Goal: Task Accomplishment & Management: Manage account settings

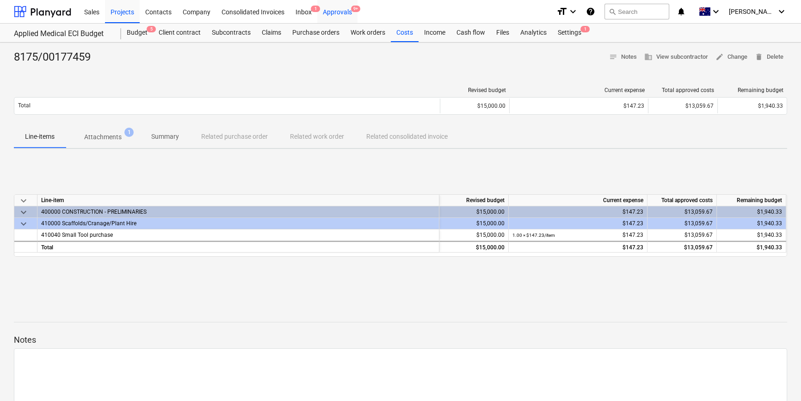
click at [342, 13] on div "Approvals 9+" at bounding box center [337, 12] width 40 height 24
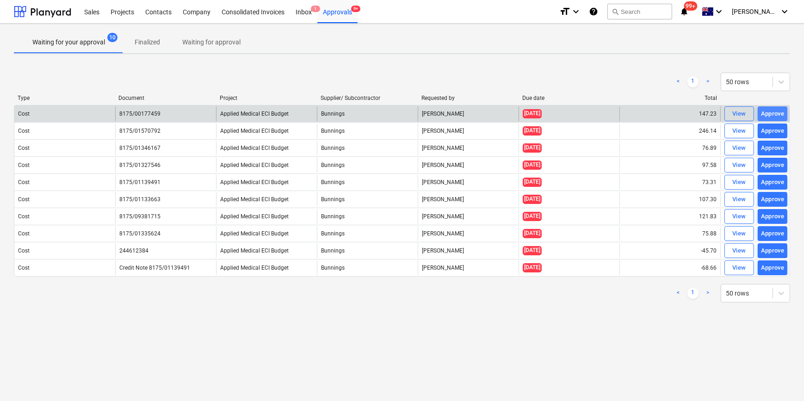
click at [768, 112] on div "Approve" at bounding box center [773, 114] width 24 height 11
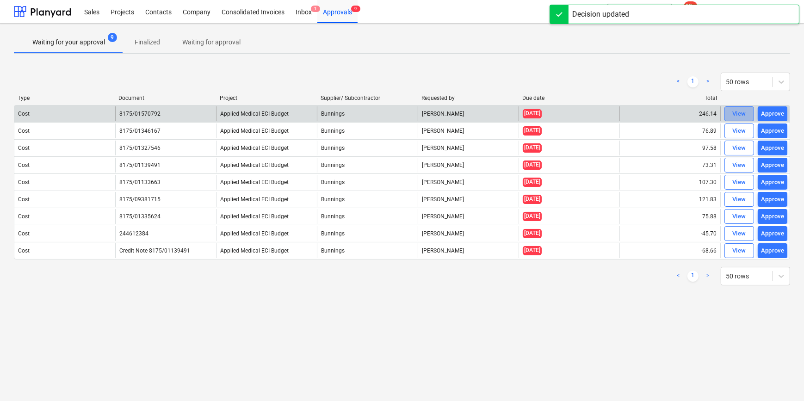
click at [732, 112] on div "View" at bounding box center [739, 114] width 14 height 11
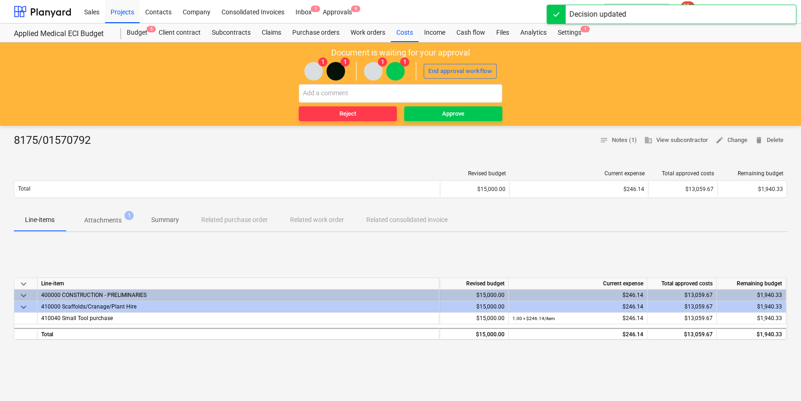
click at [113, 137] on div "8175/01570792 notes Notes (1) business View subcontractor edit Change delete De…" at bounding box center [401, 140] width 774 height 15
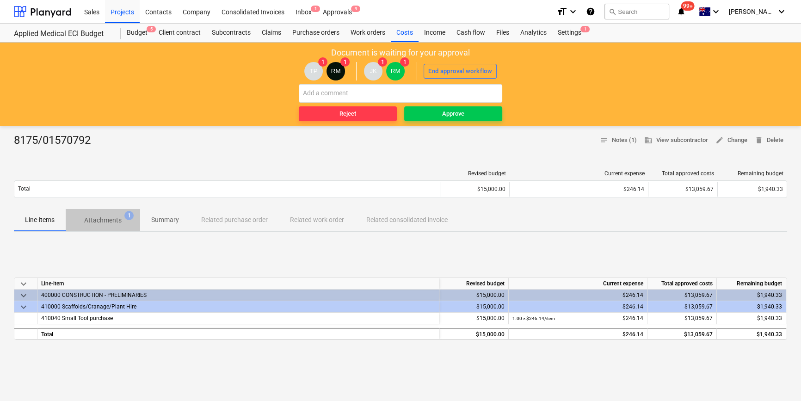
click at [109, 220] on p "Attachments" at bounding box center [102, 221] width 37 height 10
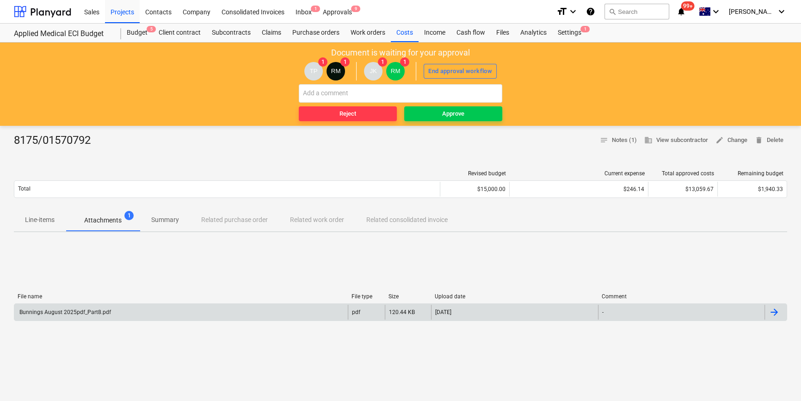
click at [71, 310] on div "Bunnings August 2025pdf_Part8.pdf" at bounding box center [64, 312] width 93 height 6
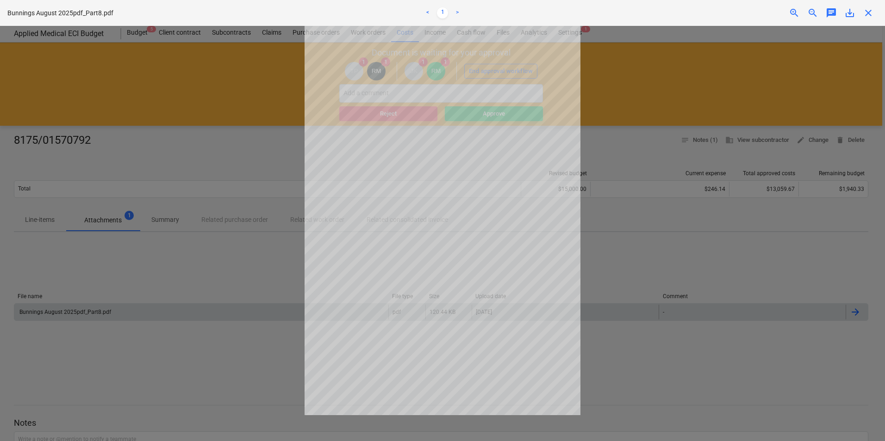
click at [804, 10] on span "close" at bounding box center [867, 12] width 11 height 11
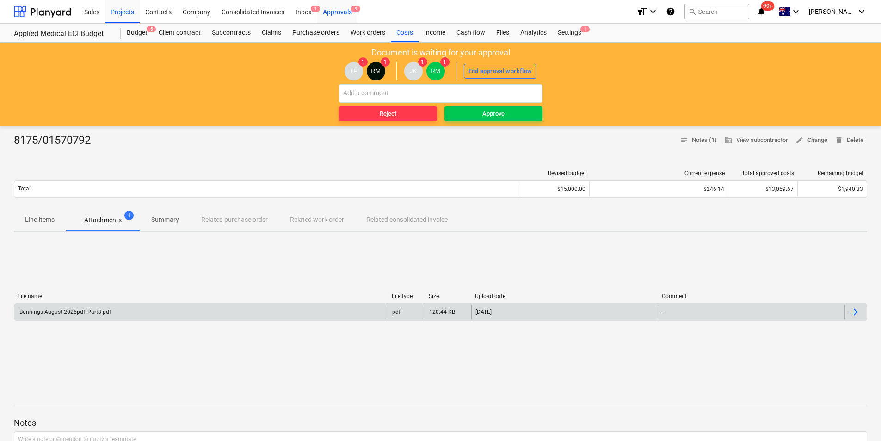
click at [331, 12] on div "Approvals 9" at bounding box center [337, 12] width 40 height 24
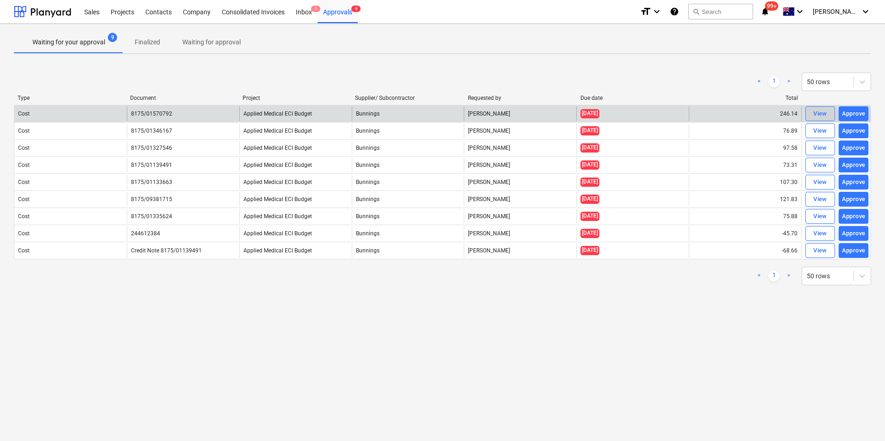
click at [804, 109] on div "View" at bounding box center [820, 114] width 14 height 11
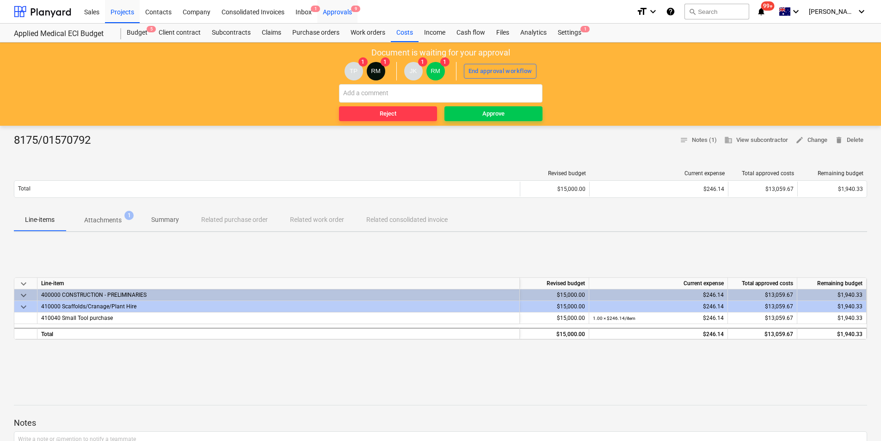
click at [331, 10] on div "Approvals 9" at bounding box center [337, 12] width 40 height 24
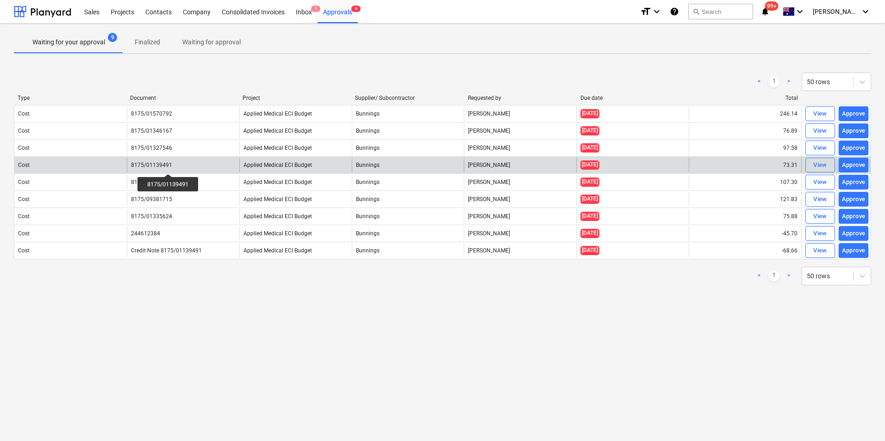
click at [169, 166] on div "8175/01139491" at bounding box center [151, 165] width 41 height 6
click at [804, 164] on span "View" at bounding box center [820, 165] width 20 height 11
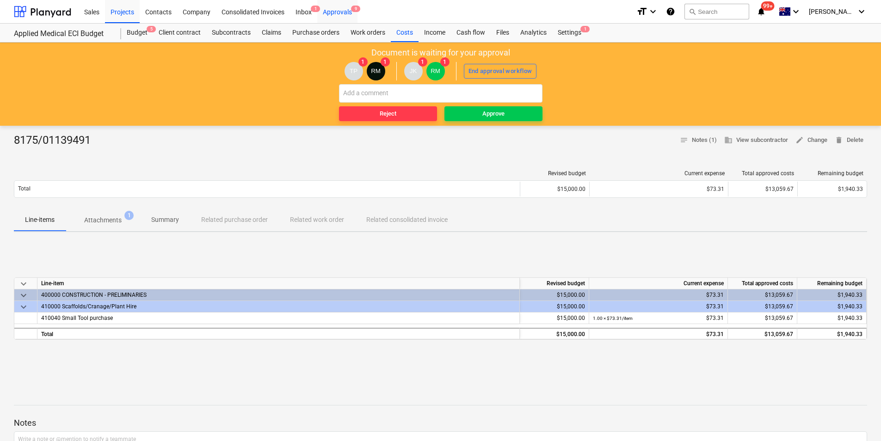
click at [338, 9] on div "Approvals 9" at bounding box center [337, 12] width 40 height 24
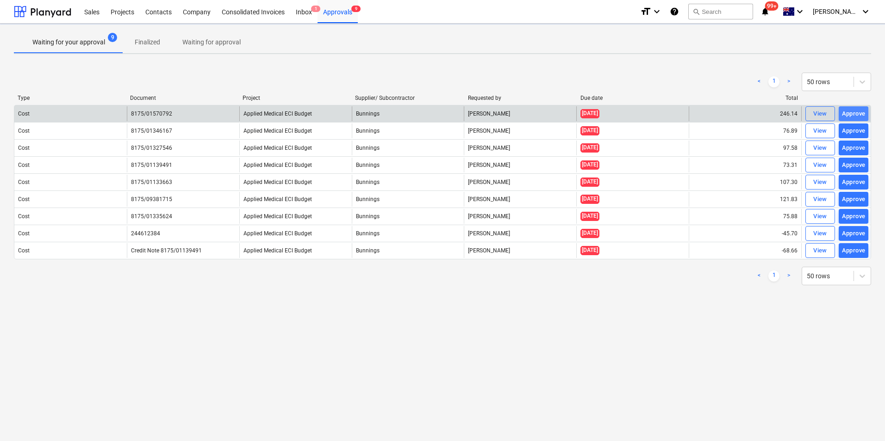
click at [804, 113] on button "Approve" at bounding box center [853, 113] width 30 height 15
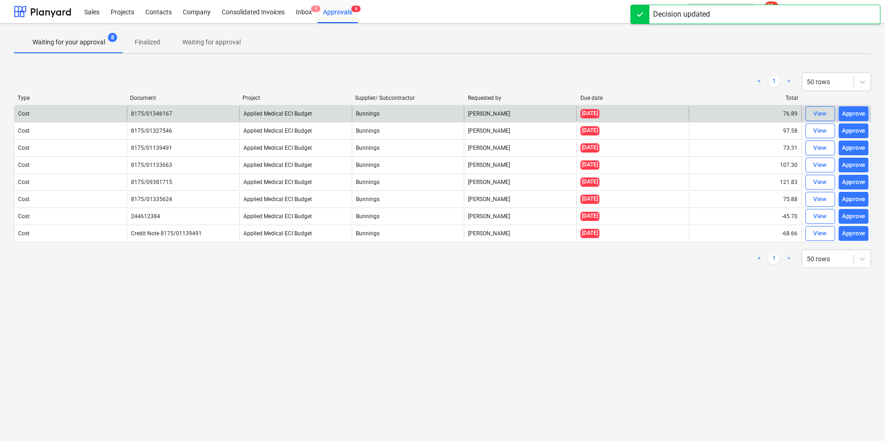
click at [804, 116] on div "Approve" at bounding box center [854, 114] width 24 height 11
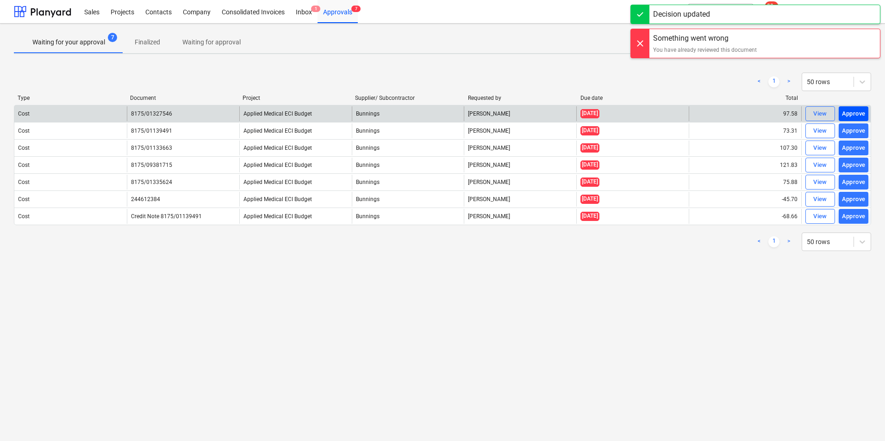
click at [804, 115] on div "Approve" at bounding box center [854, 114] width 24 height 11
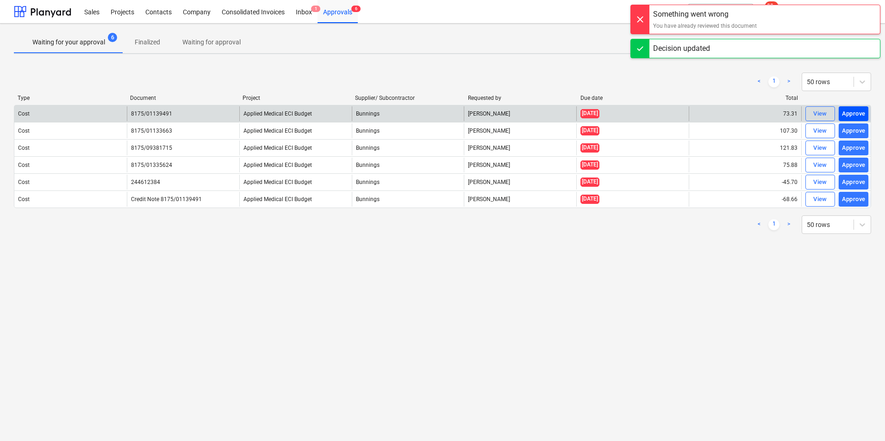
click at [804, 116] on div "Approve" at bounding box center [854, 114] width 24 height 11
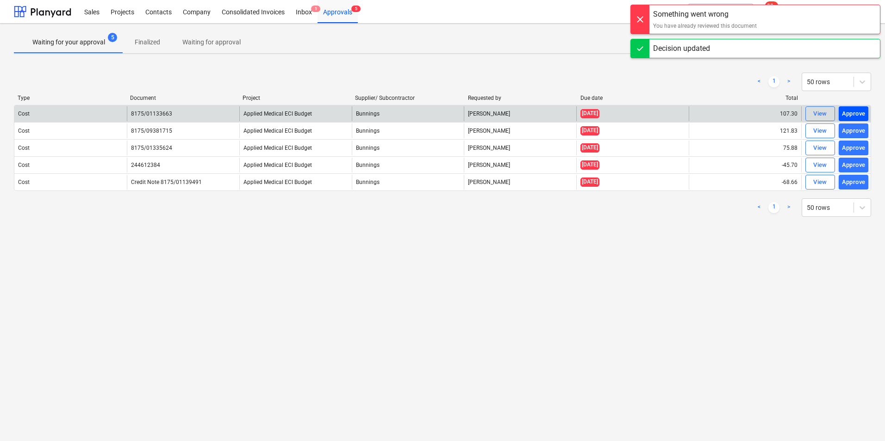
click at [804, 111] on div "Approve" at bounding box center [854, 114] width 24 height 11
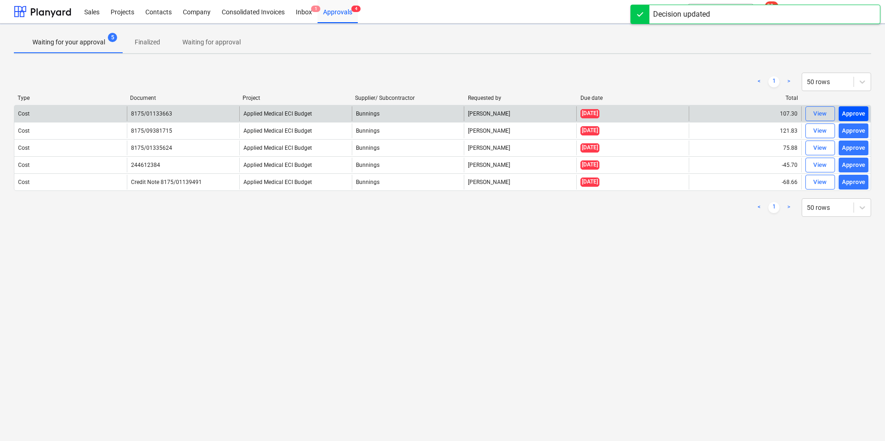
click at [804, 113] on div "Approve" at bounding box center [854, 114] width 24 height 11
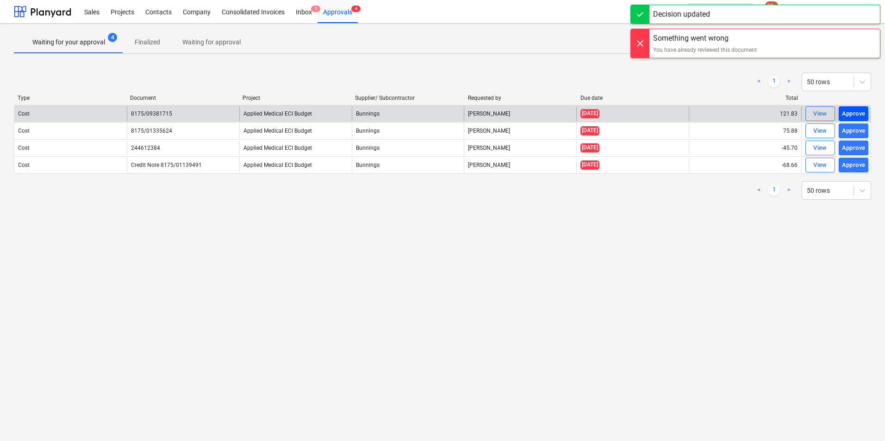
click at [804, 113] on div "Approve" at bounding box center [854, 114] width 24 height 11
click at [804, 114] on div "Approve" at bounding box center [854, 114] width 24 height 11
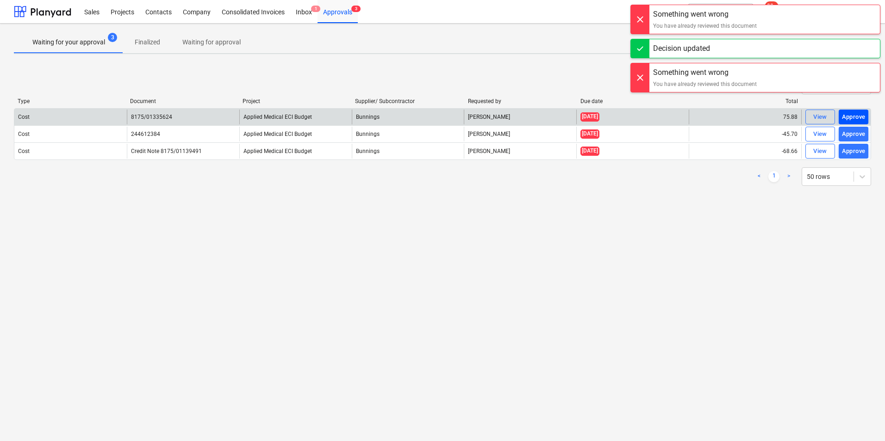
click at [804, 118] on div "Approve" at bounding box center [854, 117] width 24 height 11
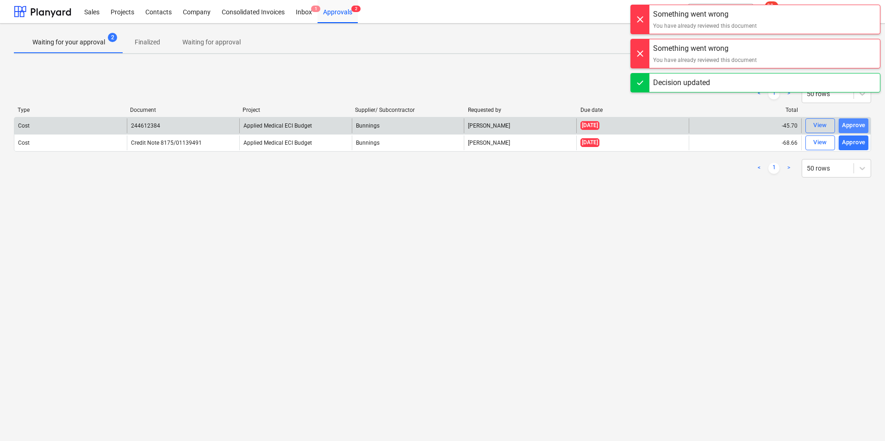
click at [804, 128] on div "Approve" at bounding box center [854, 125] width 24 height 11
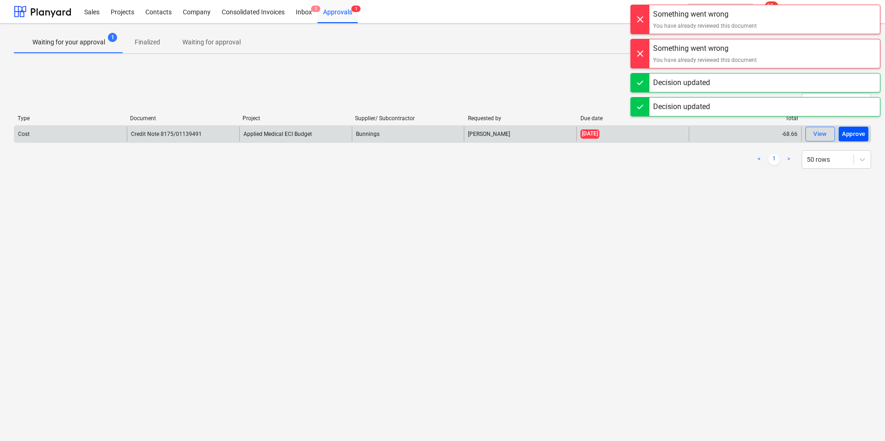
click at [804, 134] on div "Approve" at bounding box center [854, 134] width 24 height 11
